Goal: Task Accomplishment & Management: Manage account settings

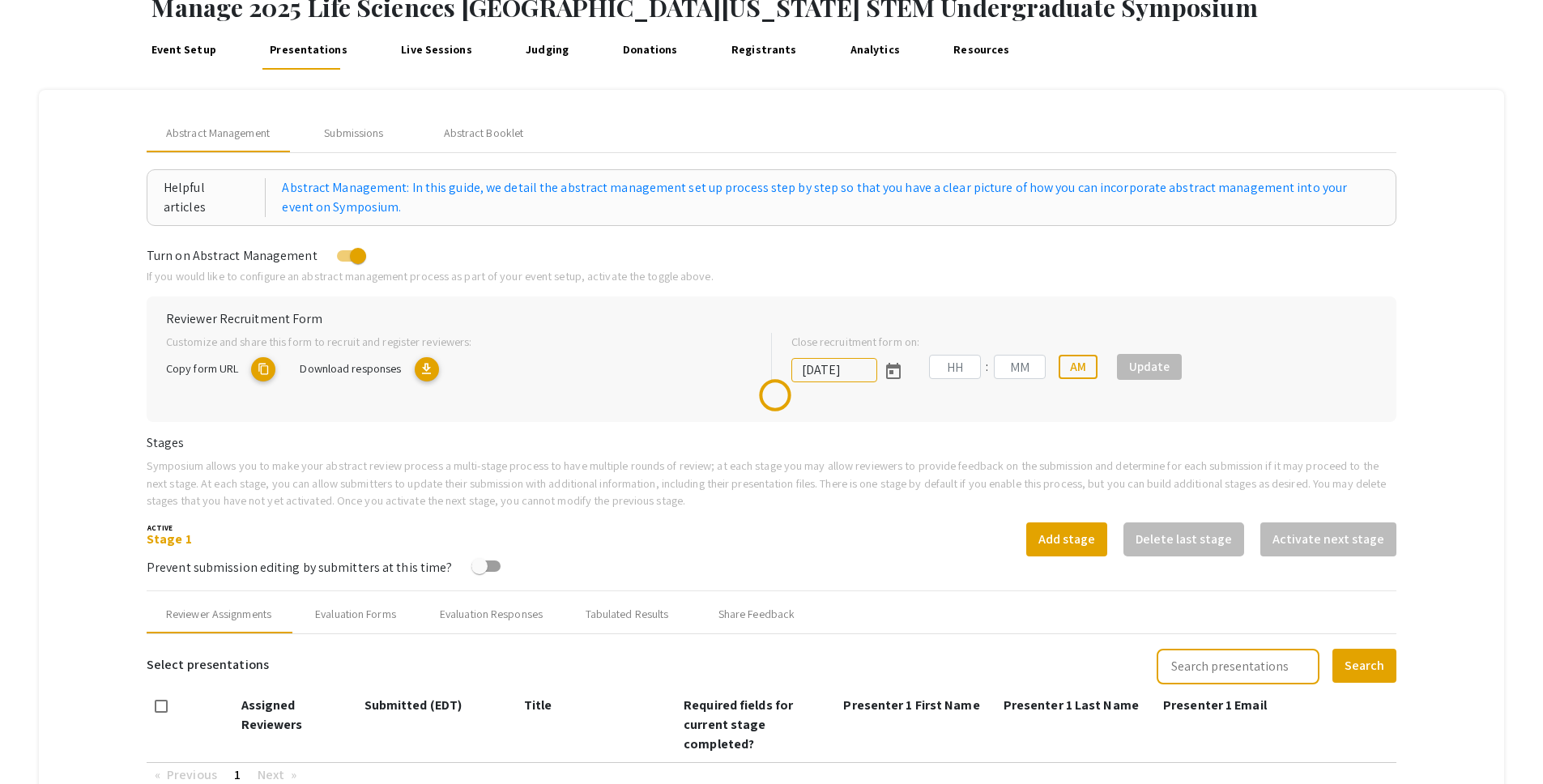
scroll to position [394, 0]
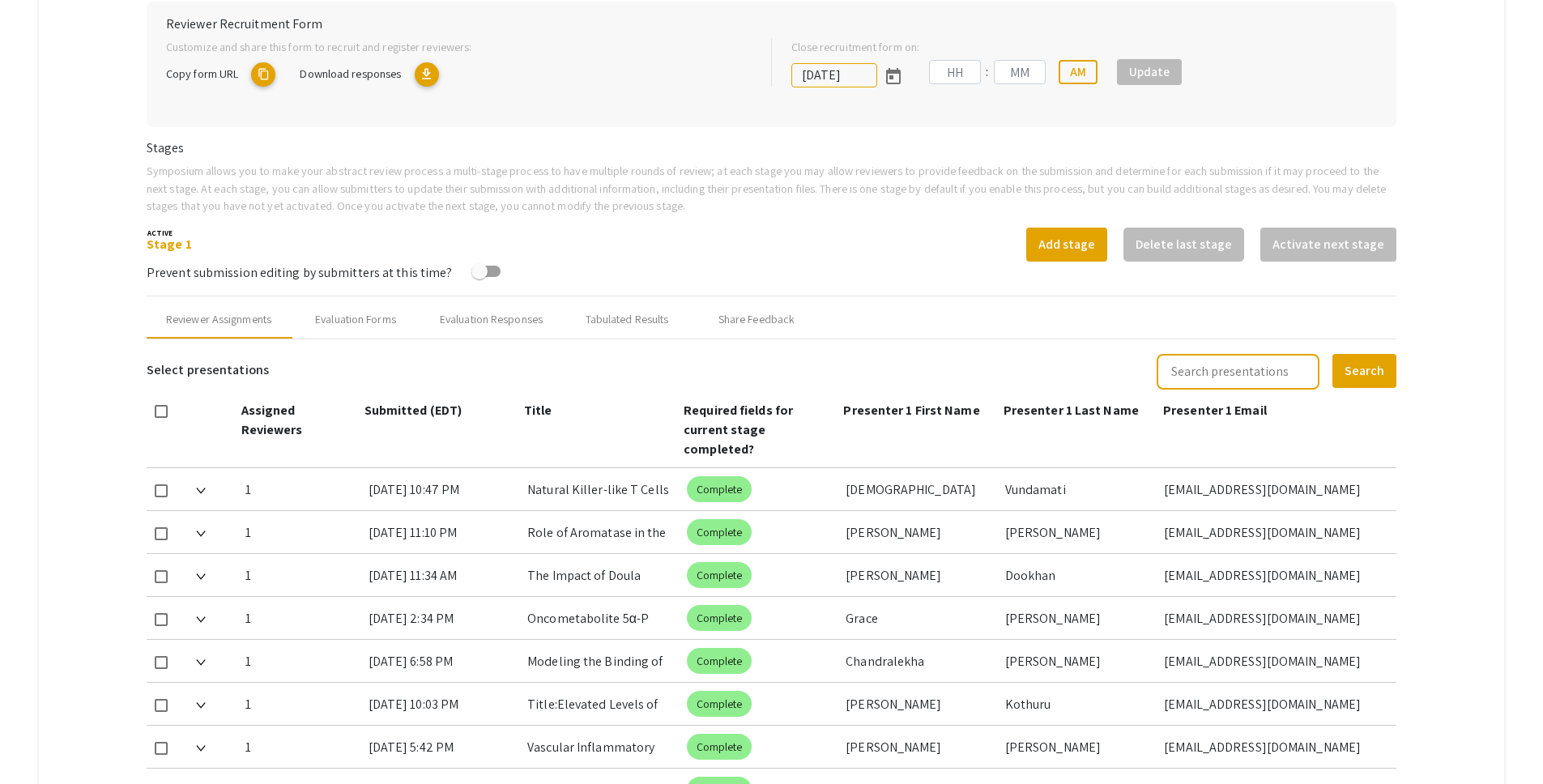
type input "[DATE]"
type input "05"
type input "00"
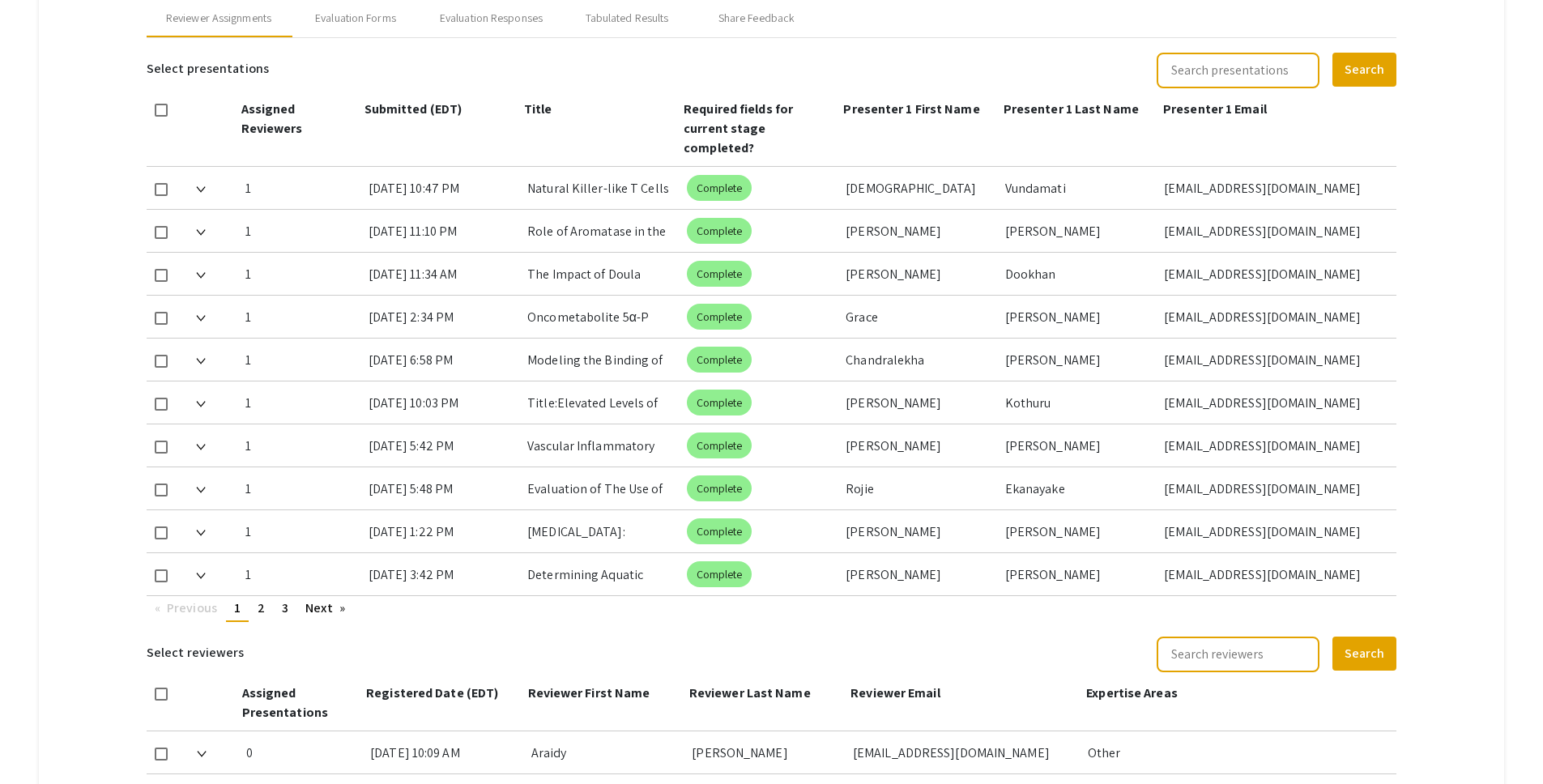
scroll to position [698, 0]
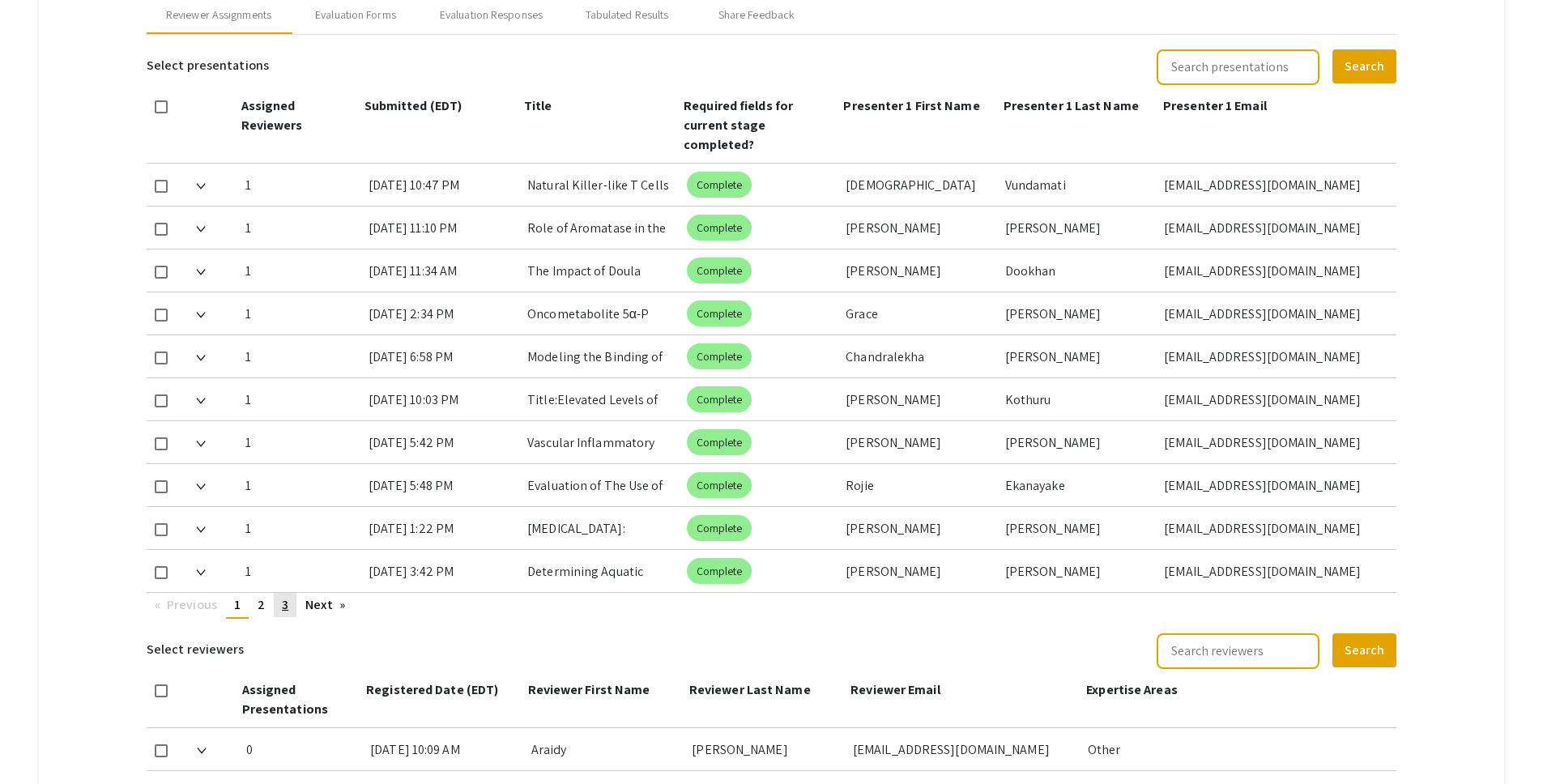
click at [285, 596] on span "3" at bounding box center [285, 604] width 6 height 17
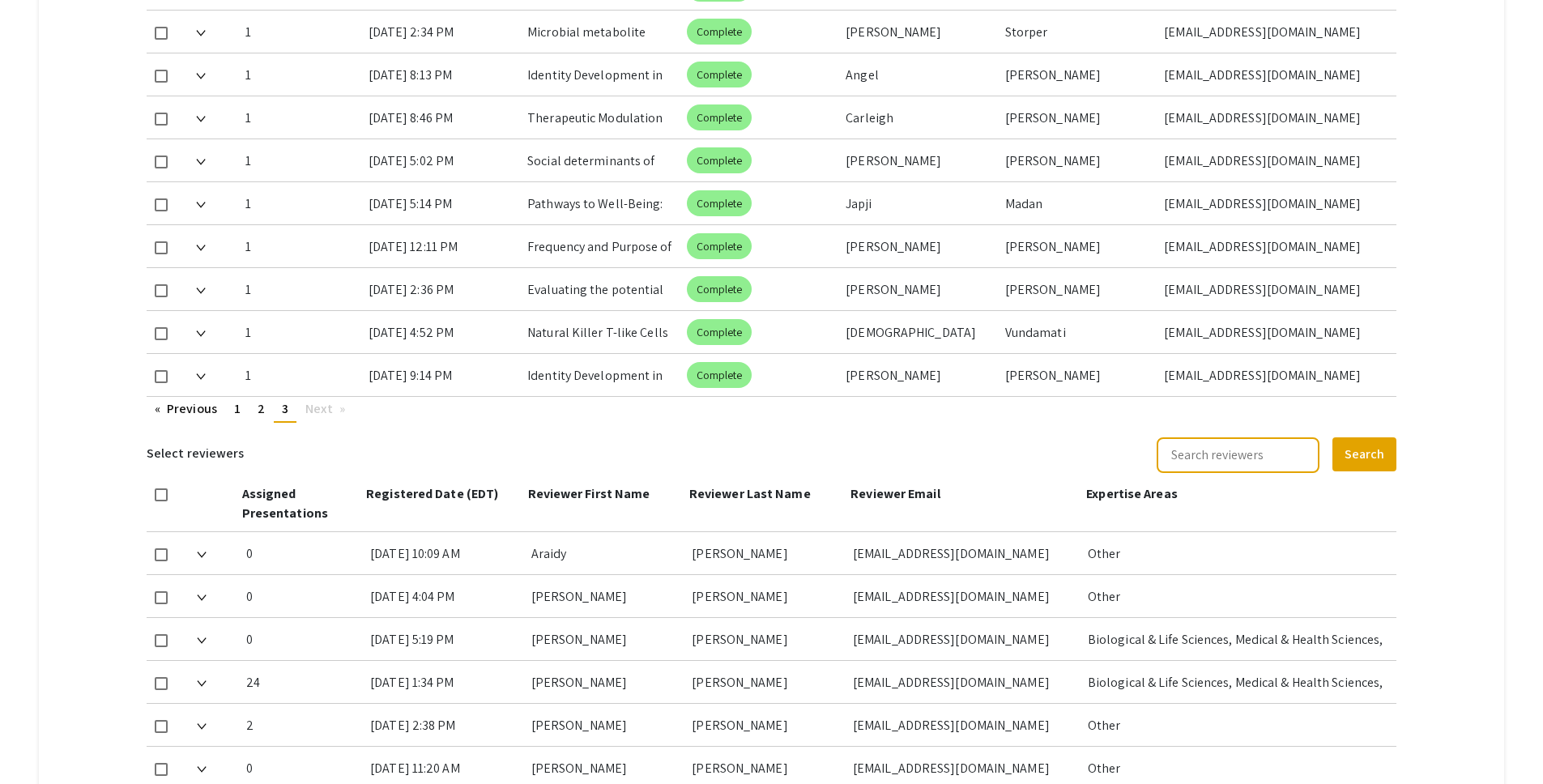
scroll to position [406, 0]
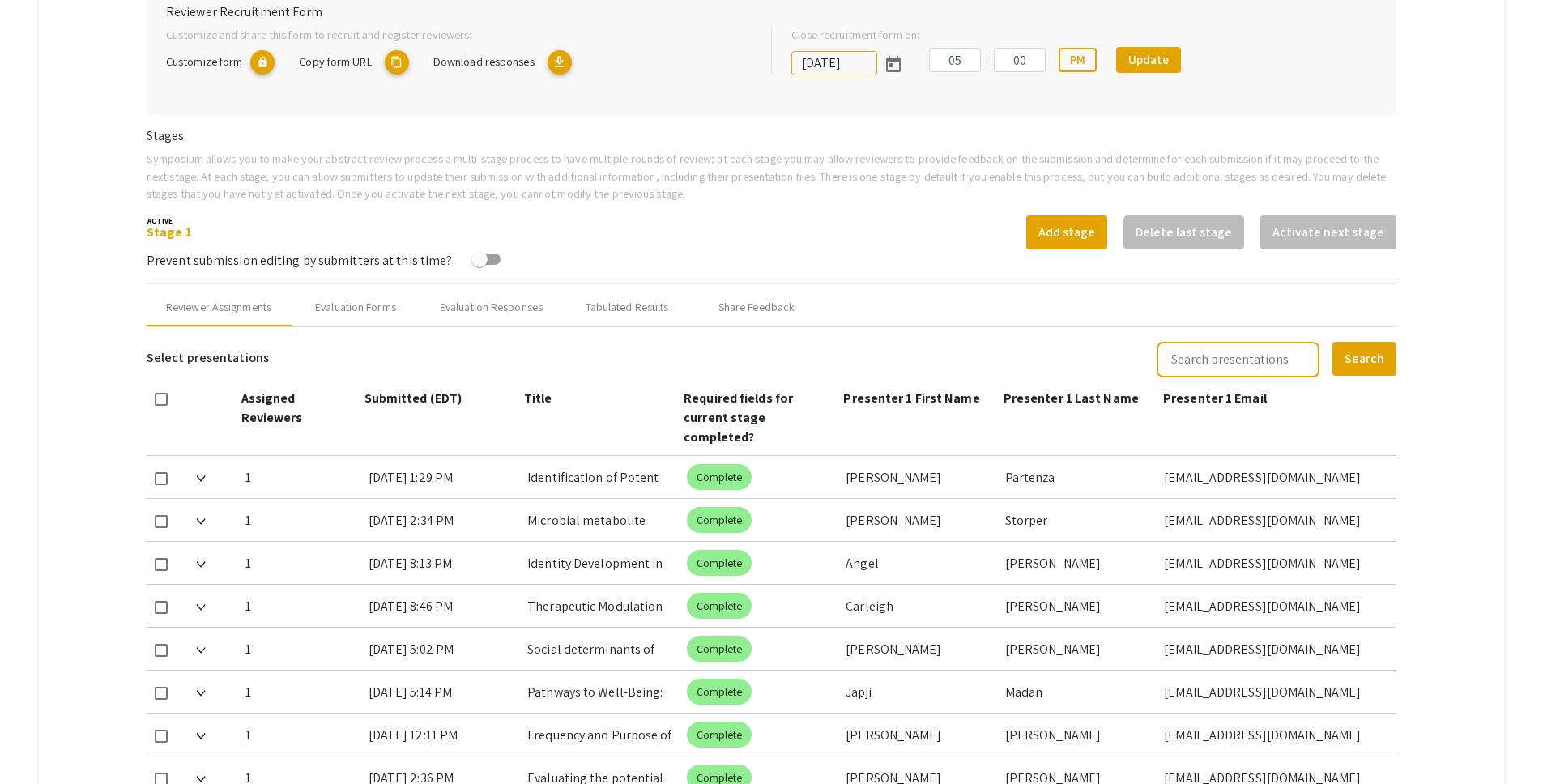
click at [1424, 179] on mat-tab-group "Abstract Management Submissions Abstract Booklet Helpful articles Abstract Mana…" at bounding box center [772, 621] width 1466 height 1676
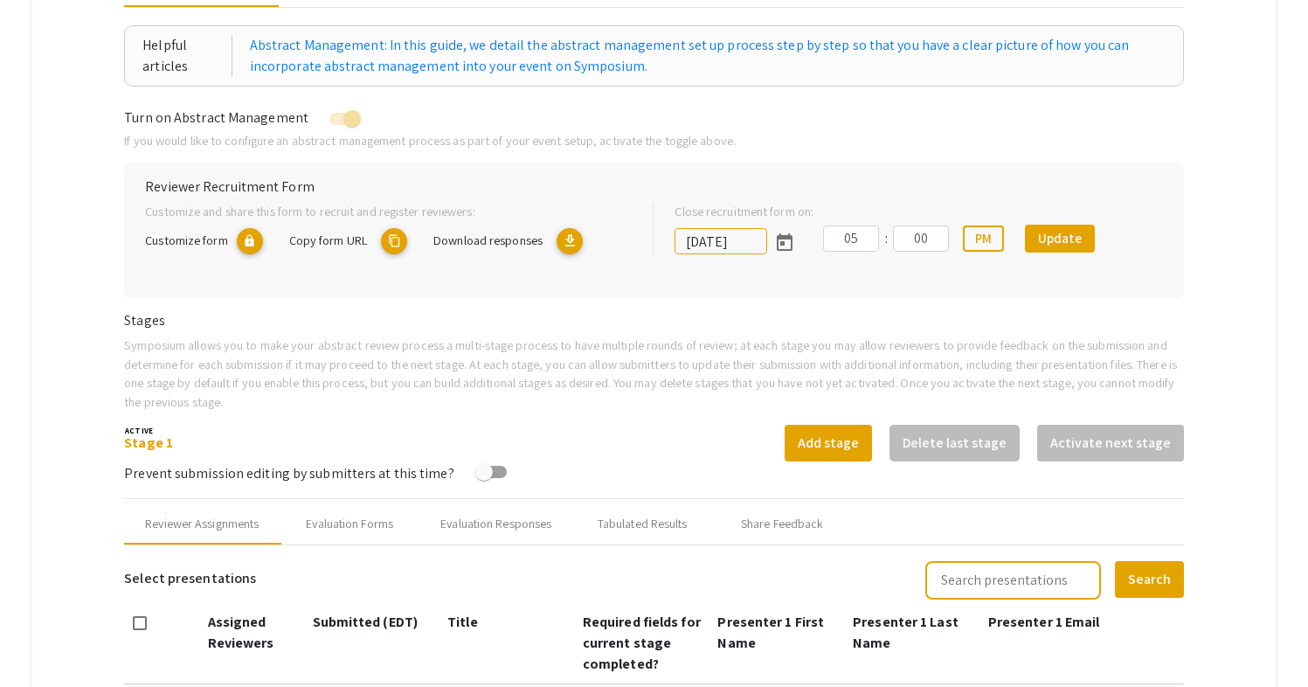
scroll to position [0, 0]
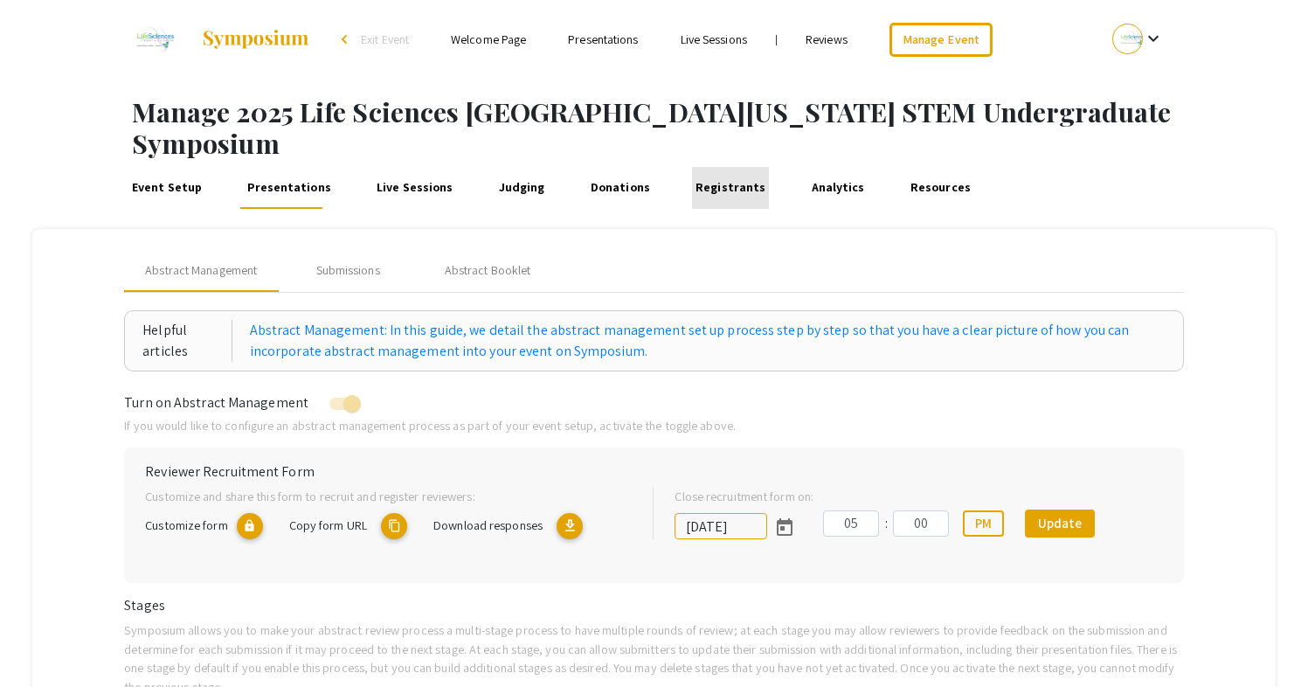
click at [719, 167] on link "Registrants" at bounding box center [730, 188] width 77 height 42
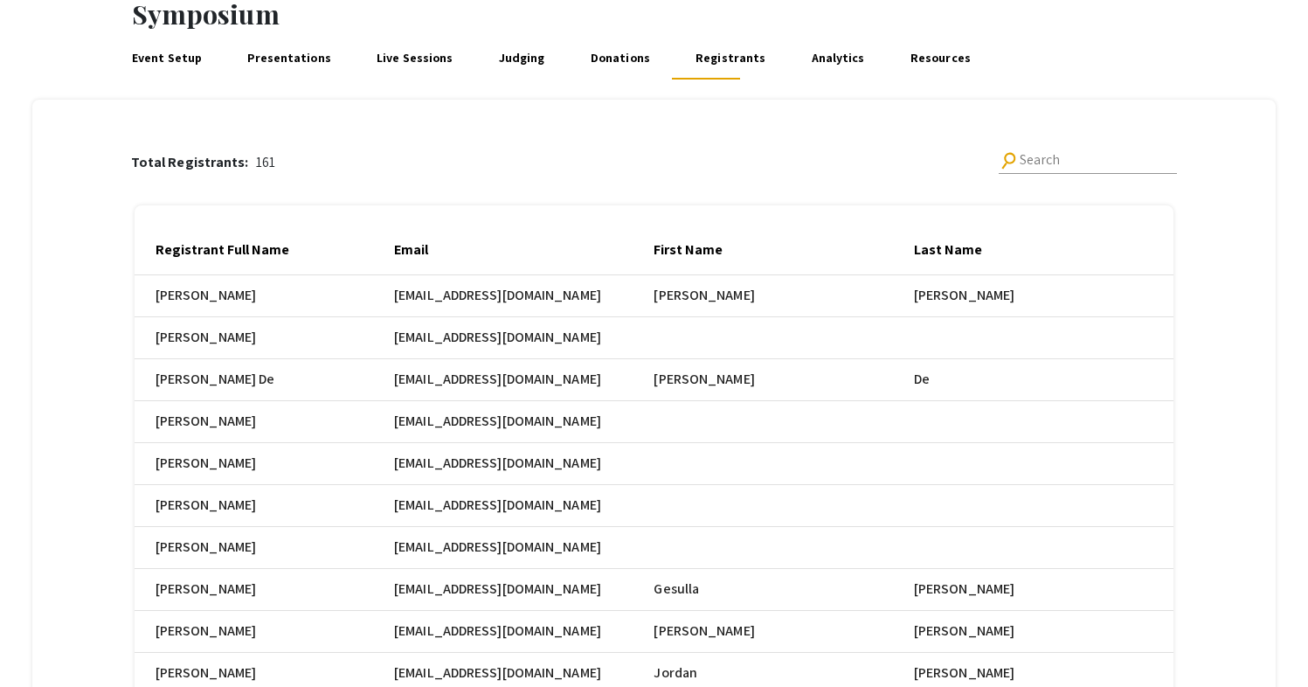
scroll to position [142, 0]
